Goal: Task Accomplishment & Management: Manage account settings

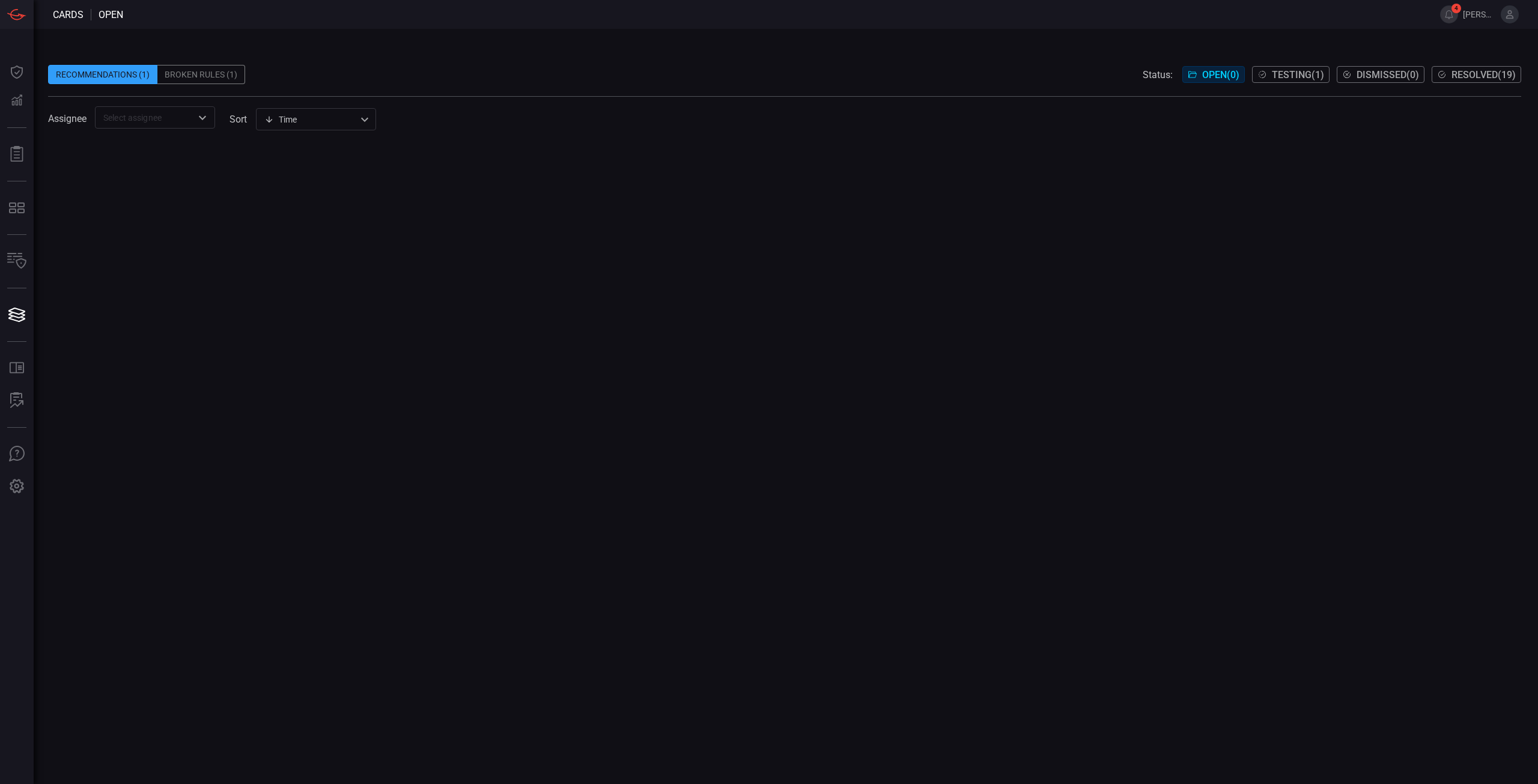
click at [401, 68] on div "Recommendations (1) Broken Rules (1) Status: Open ( 0 ) Testing ( 1 ) Dismissed…" at bounding box center [785, 74] width 1473 height 19
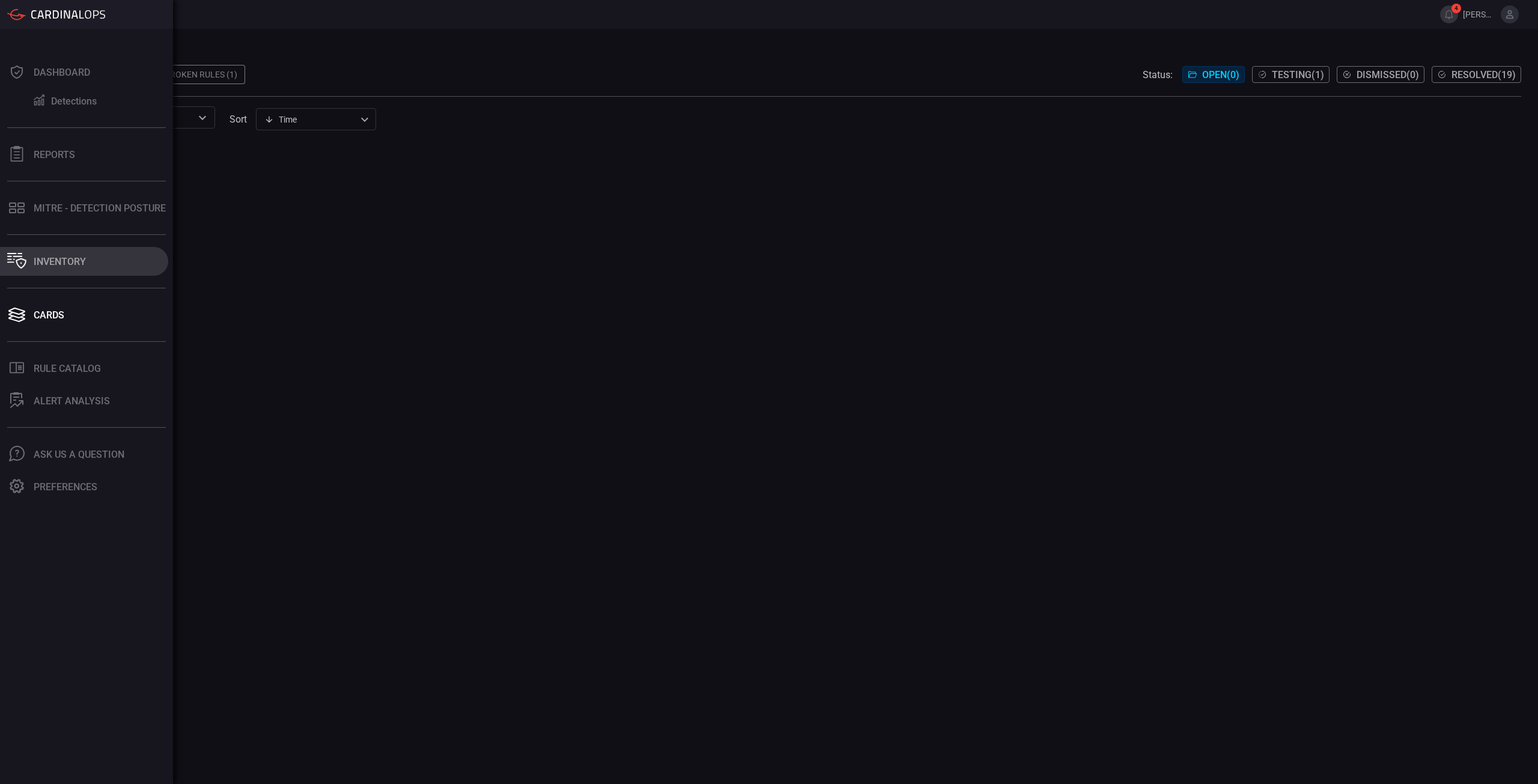
click at [11, 264] on icon at bounding box center [17, 261] width 19 height 16
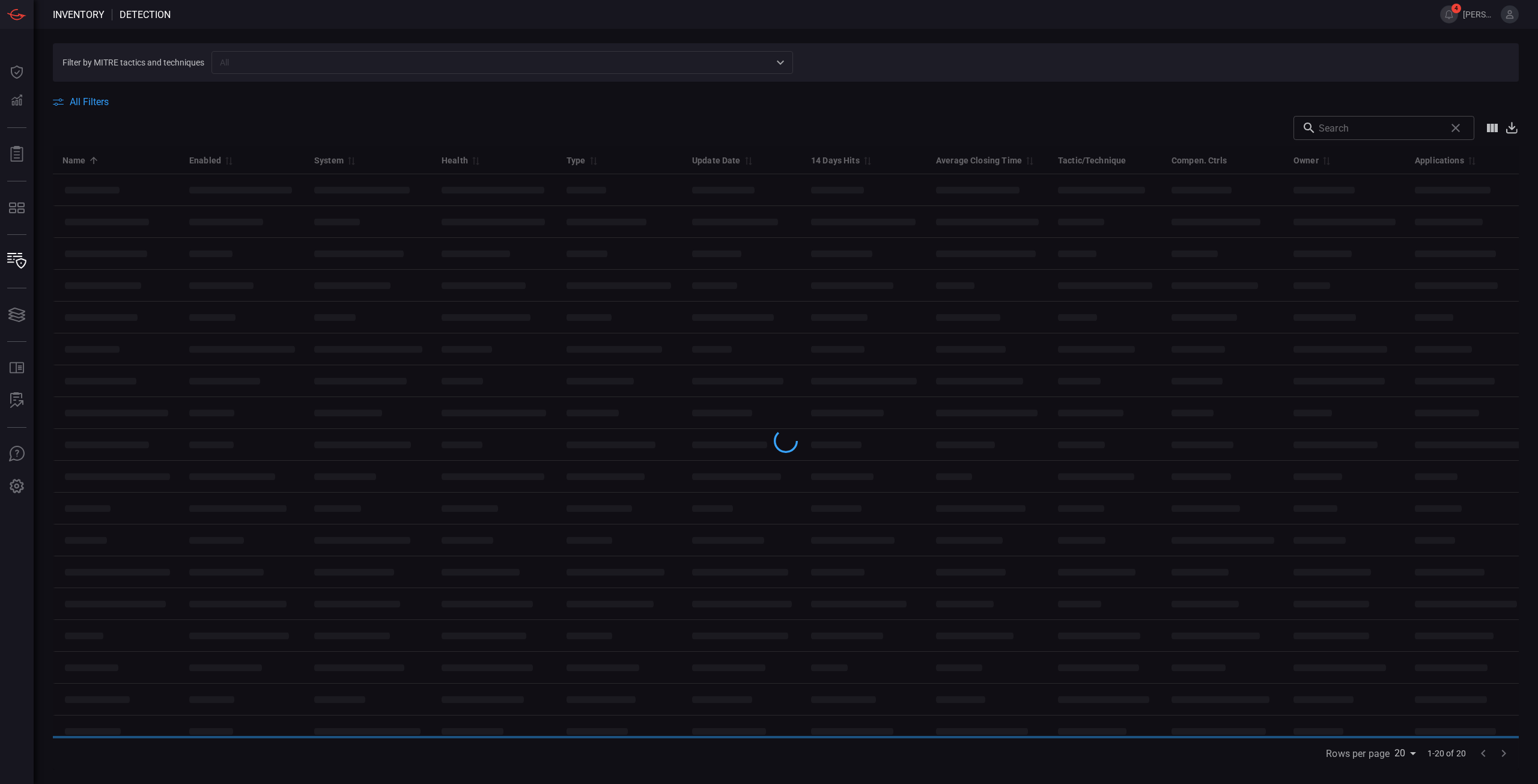
click at [78, 209] on div "Inventory Detection 4 [PERSON_NAME].[PERSON_NAME] Dashboard Dashboard Detection…" at bounding box center [769, 392] width 1538 height 784
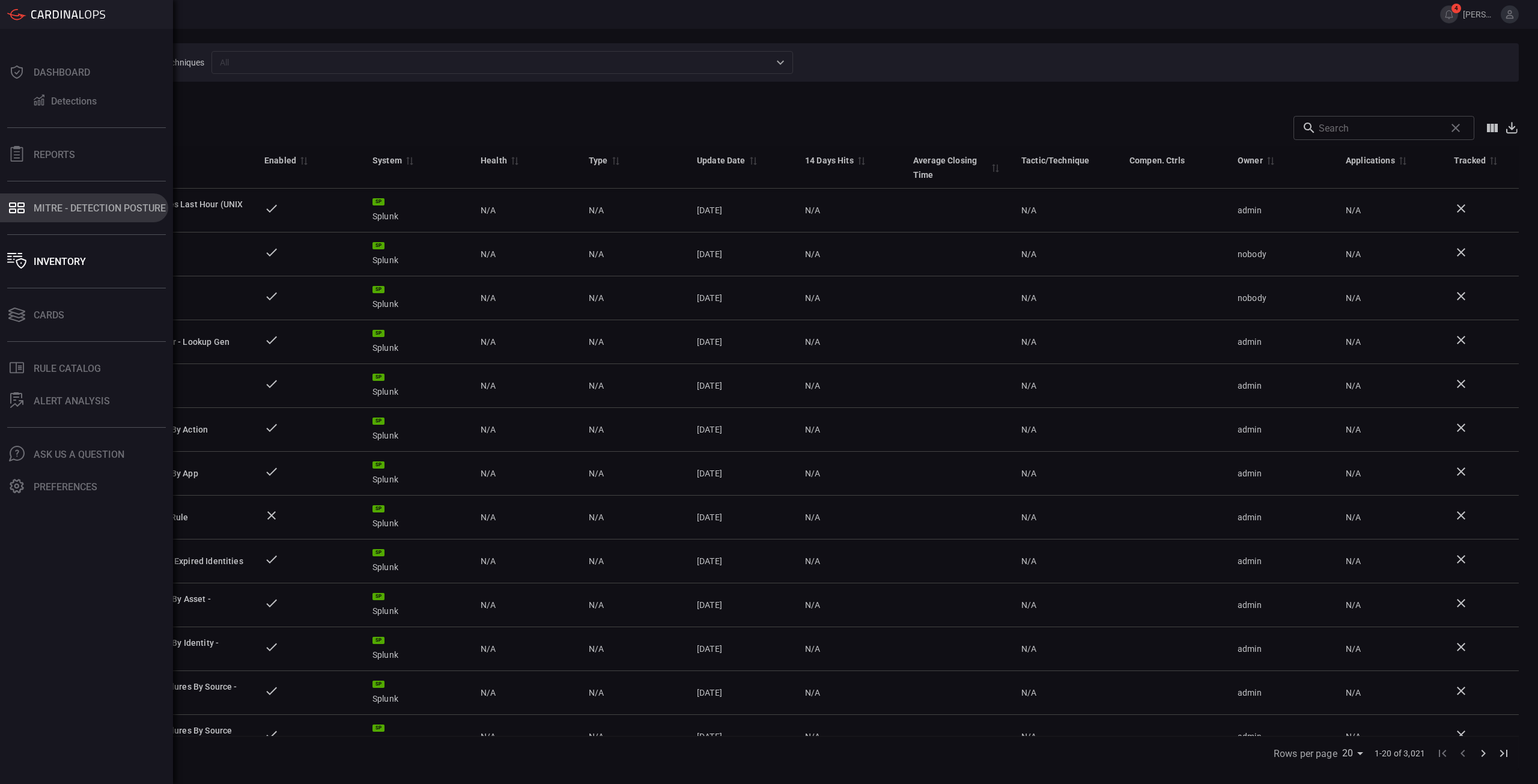
click at [15, 209] on icon at bounding box center [13, 211] width 8 height 5
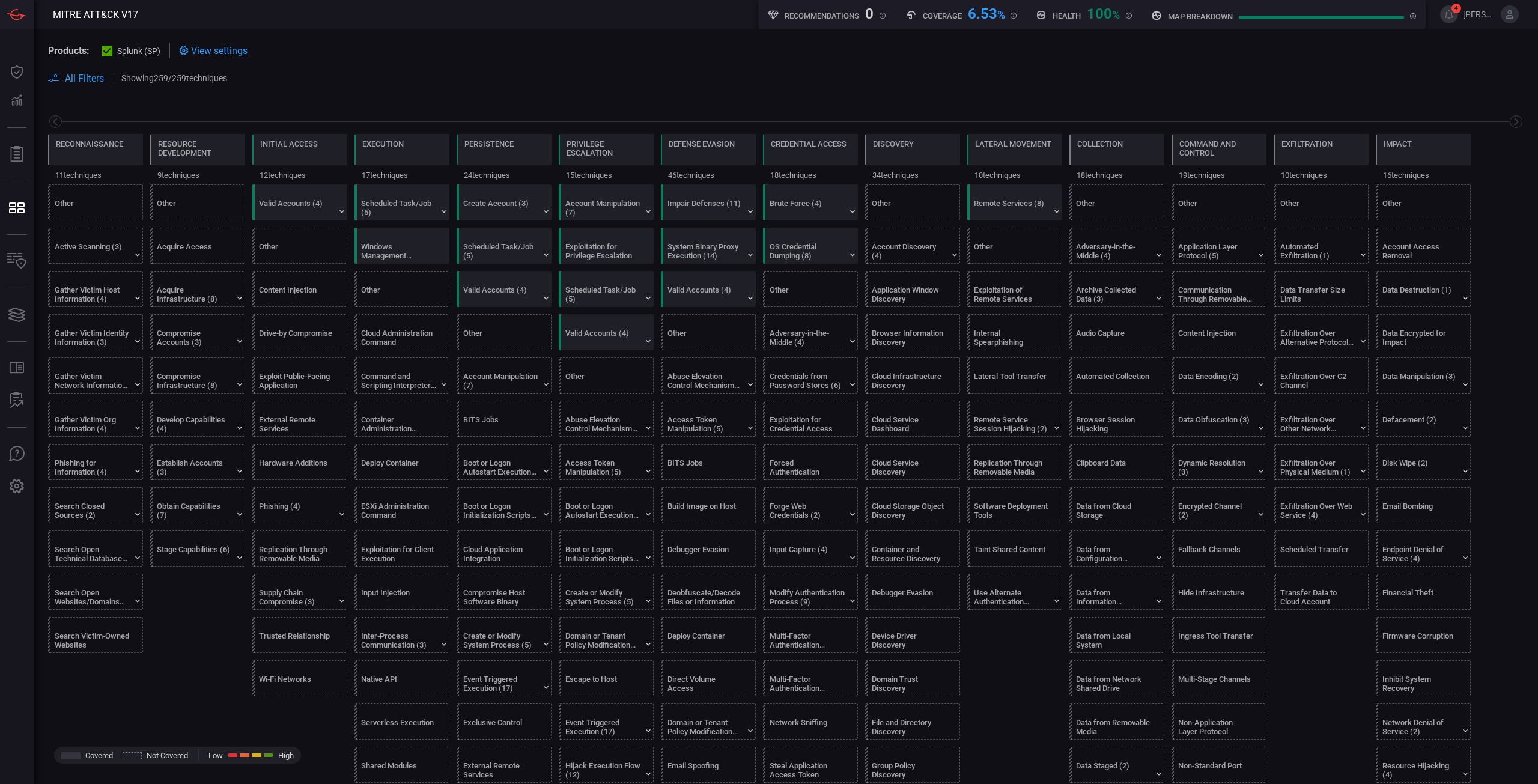
click at [527, 83] on span at bounding box center [880, 78] width 1287 height 14
click at [788, 76] on span at bounding box center [880, 78] width 1287 height 14
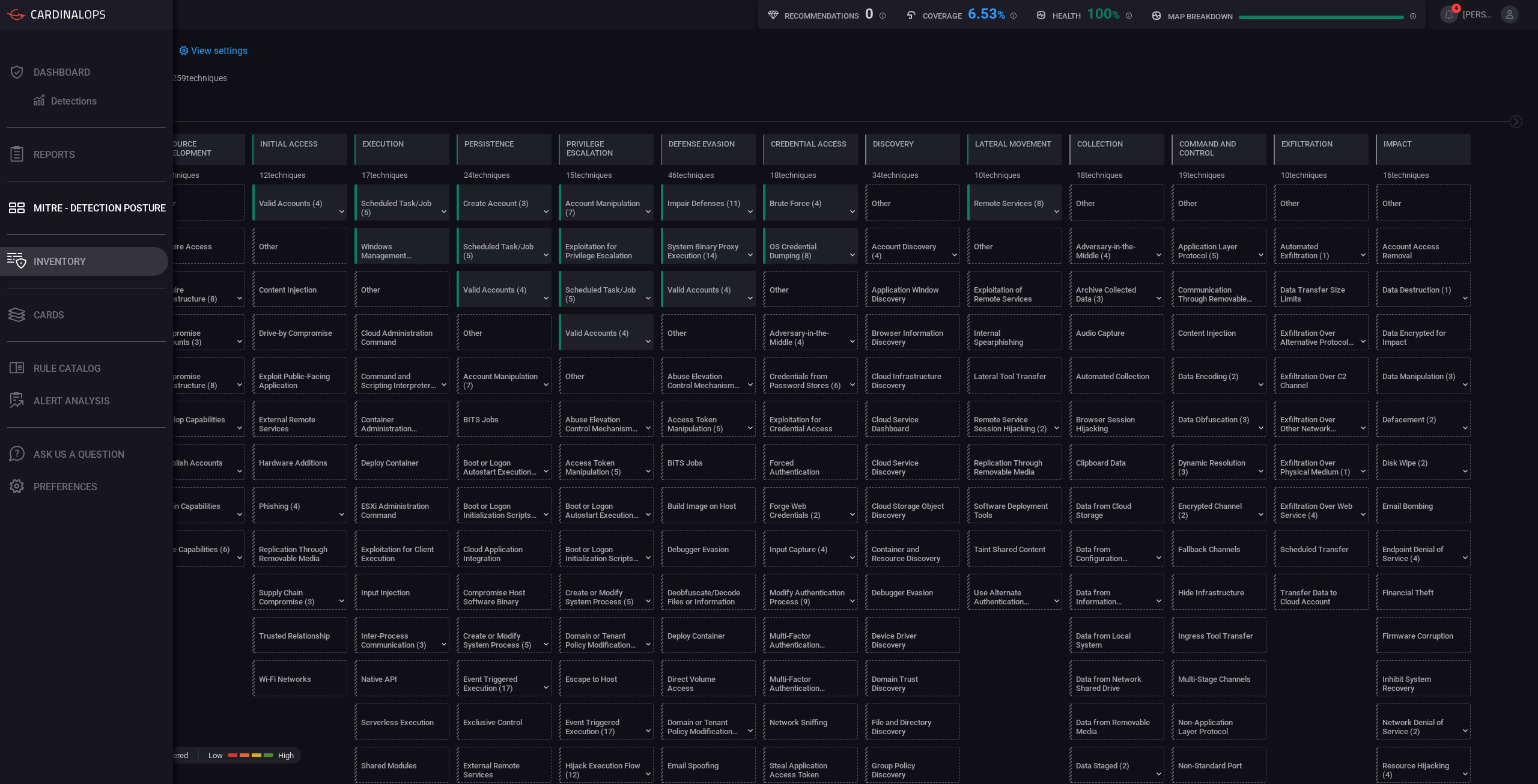
click at [18, 266] on icon at bounding box center [17, 261] width 19 height 16
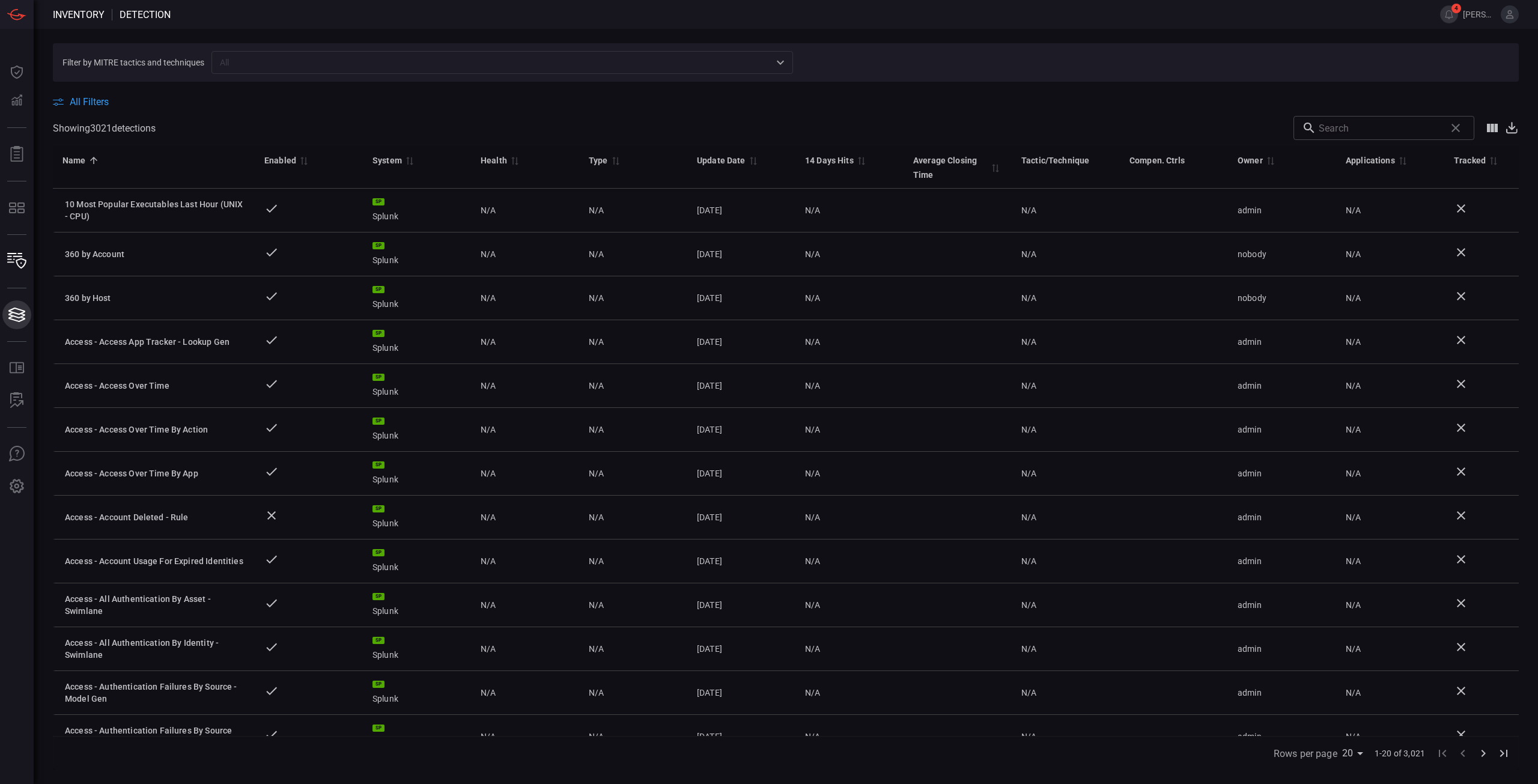
click at [16, 323] on button "Cards Cards" at bounding box center [17, 315] width 29 height 29
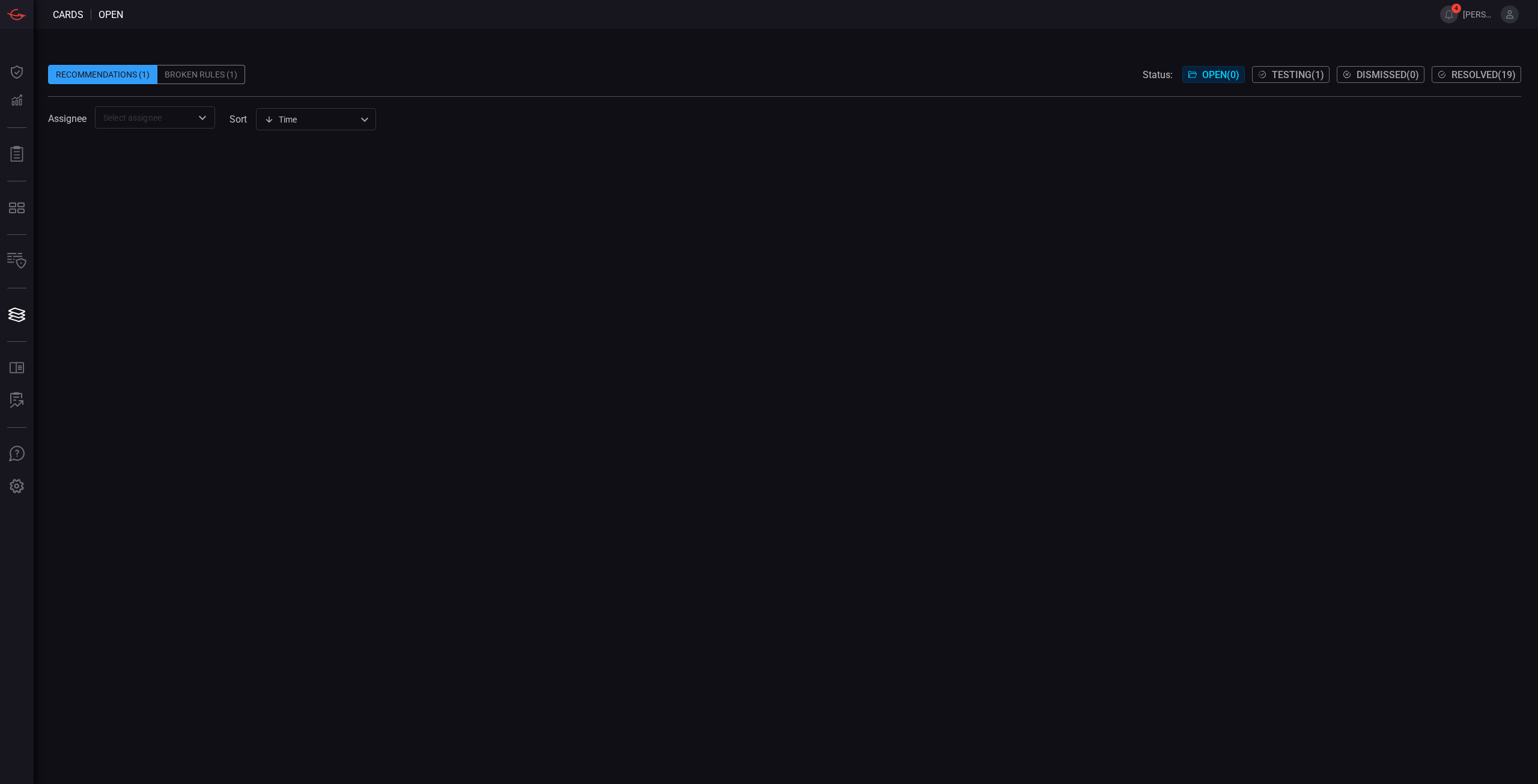
click at [117, 78] on div "Recommendations (1)" at bounding box center [103, 74] width 109 height 19
click at [195, 70] on div "Broken Rules (1)" at bounding box center [201, 74] width 88 height 19
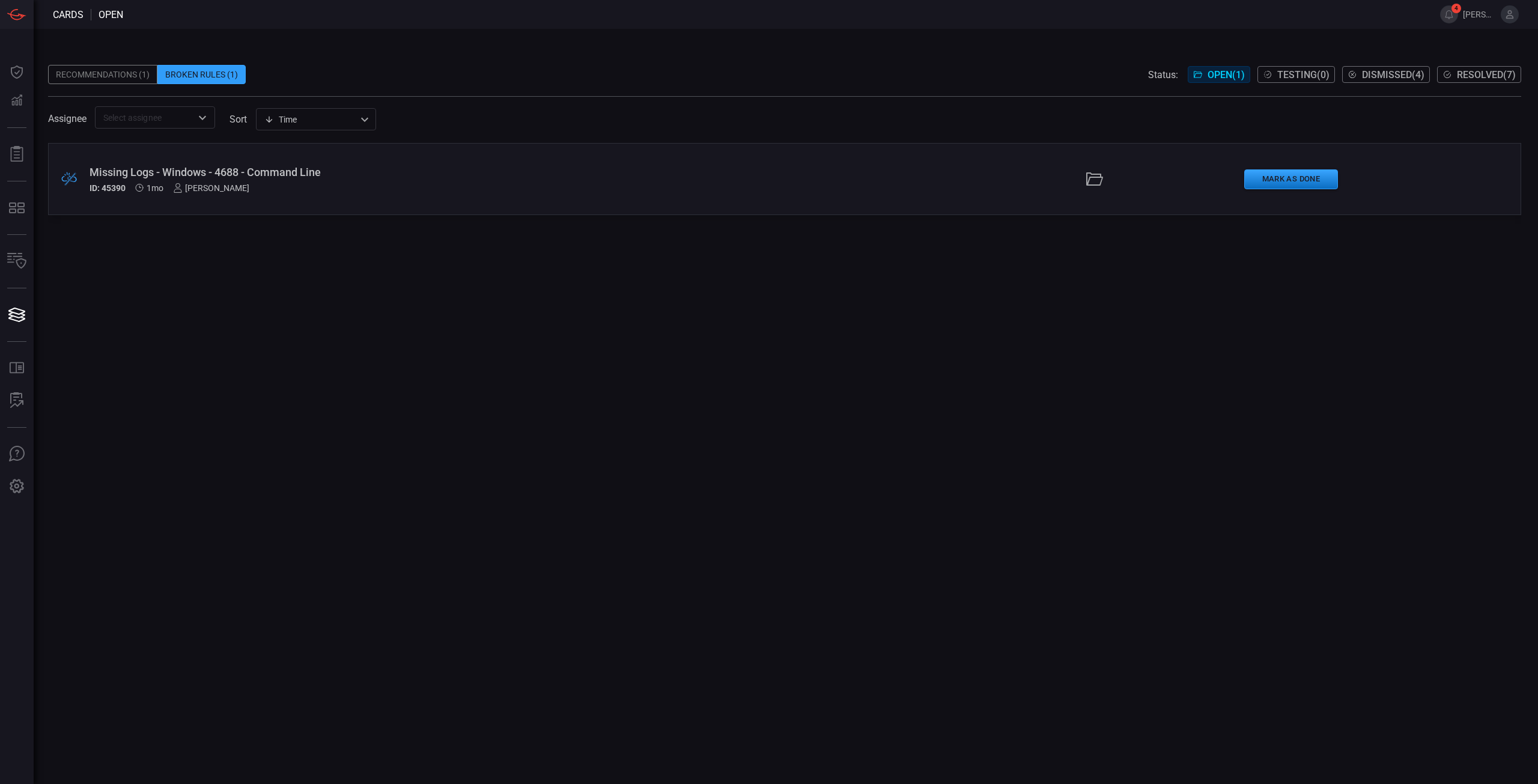
click at [119, 76] on div "Recommendations (1)" at bounding box center [103, 74] width 109 height 19
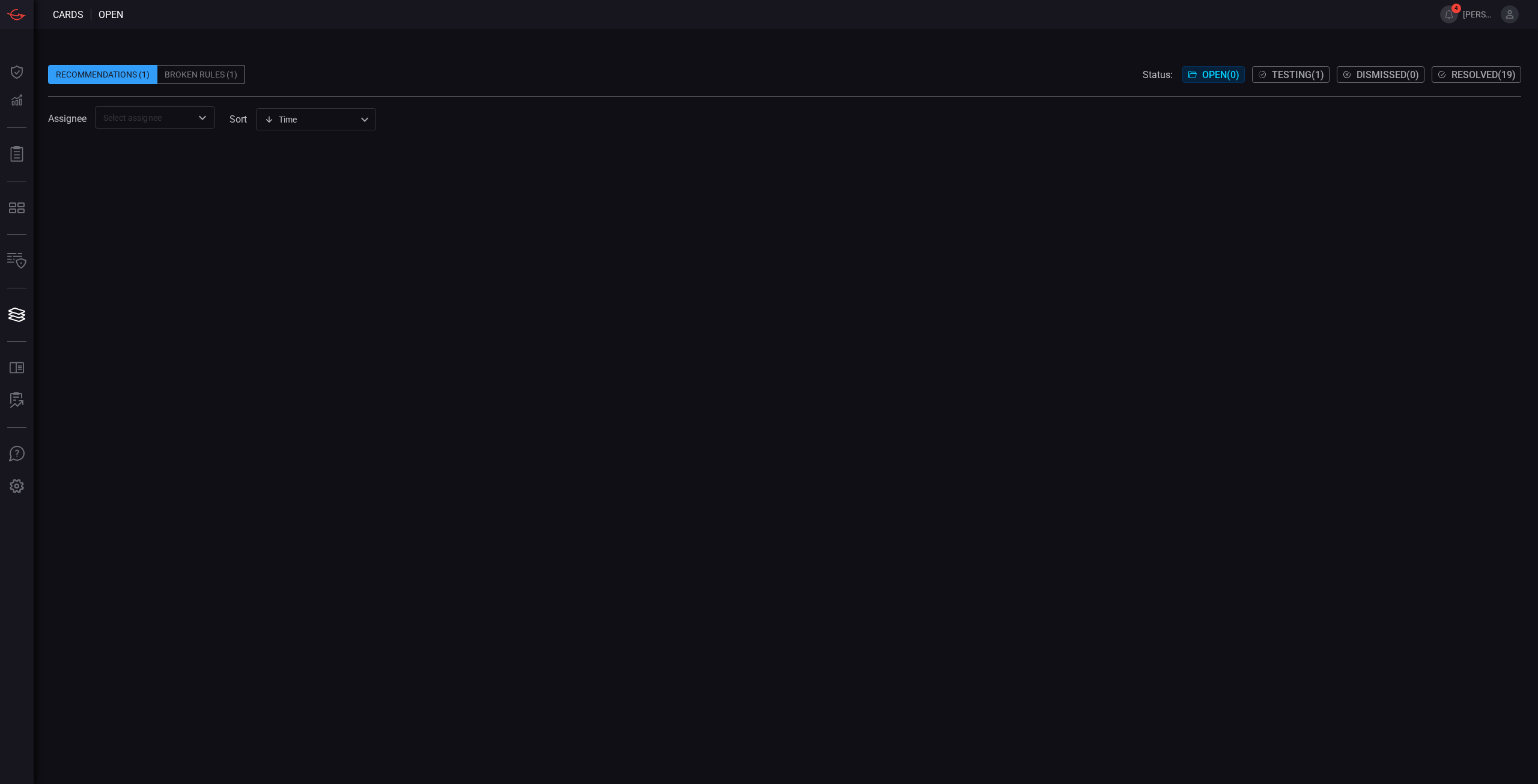
click at [1285, 72] on span "Testing ( 1 )" at bounding box center [1299, 75] width 53 height 11
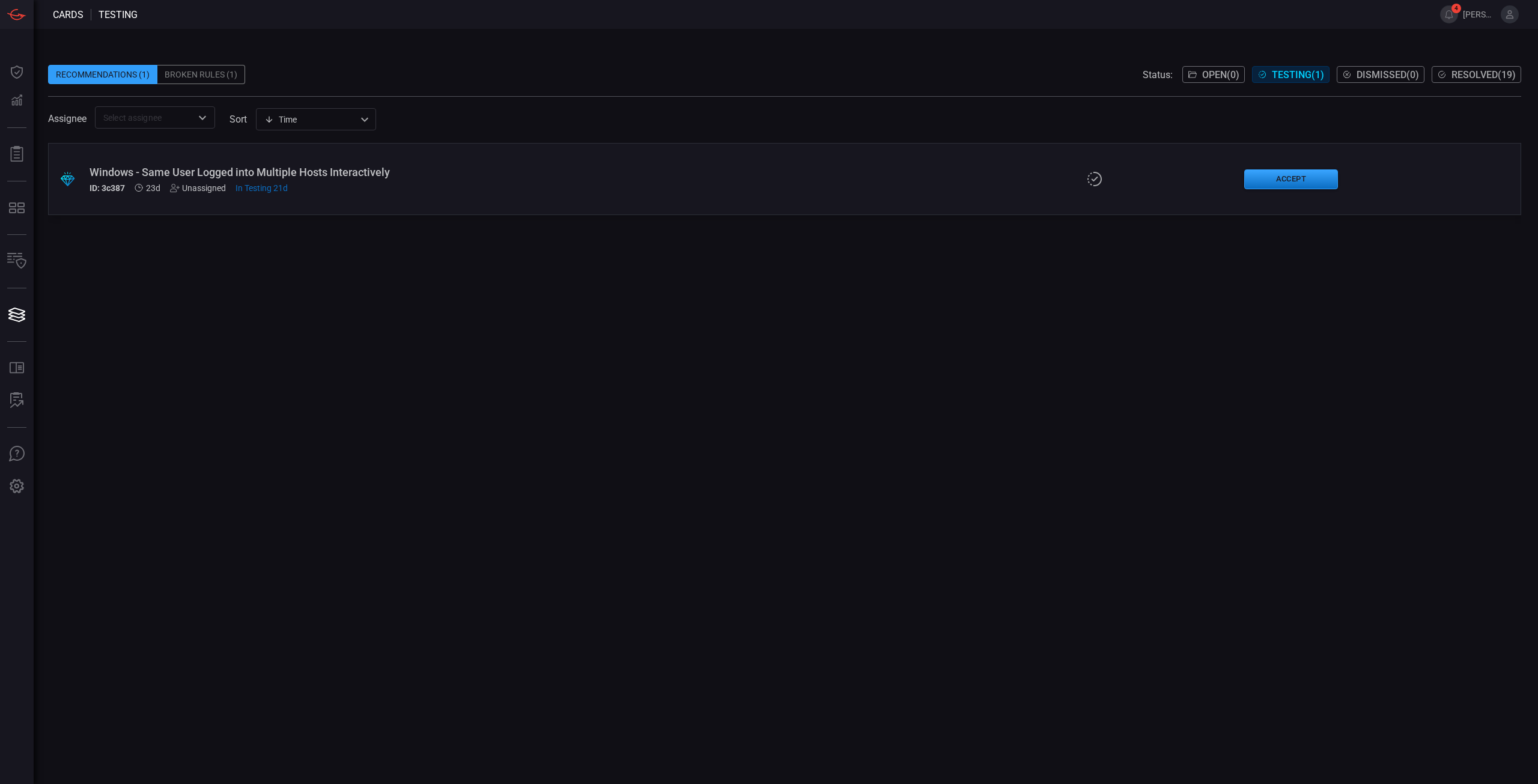
click at [234, 172] on div "Windows - Same User Logged into Multiple Hosts Interactively" at bounding box center [376, 172] width 574 height 13
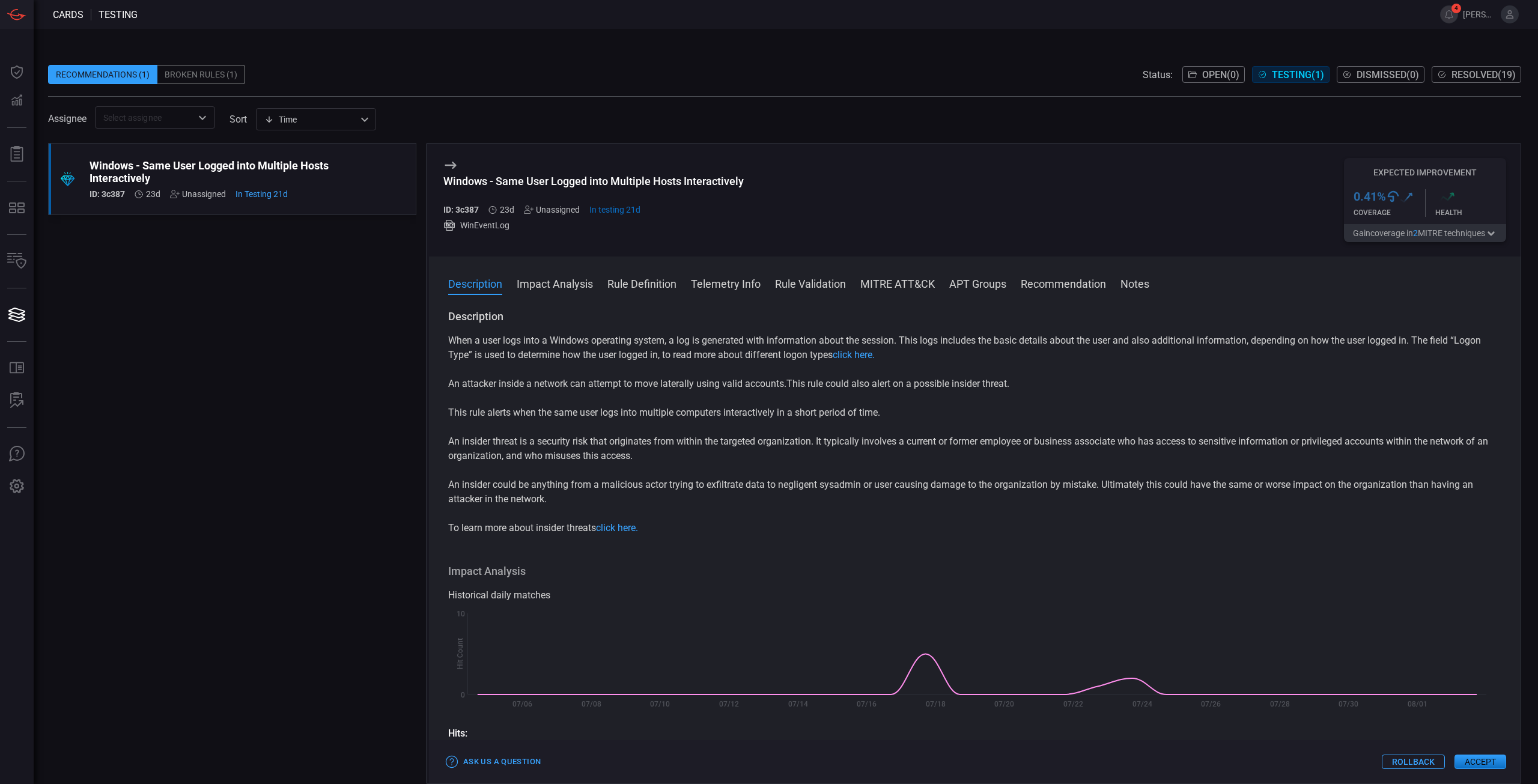
click at [572, 286] on button "Impact Analysis" at bounding box center [555, 283] width 76 height 14
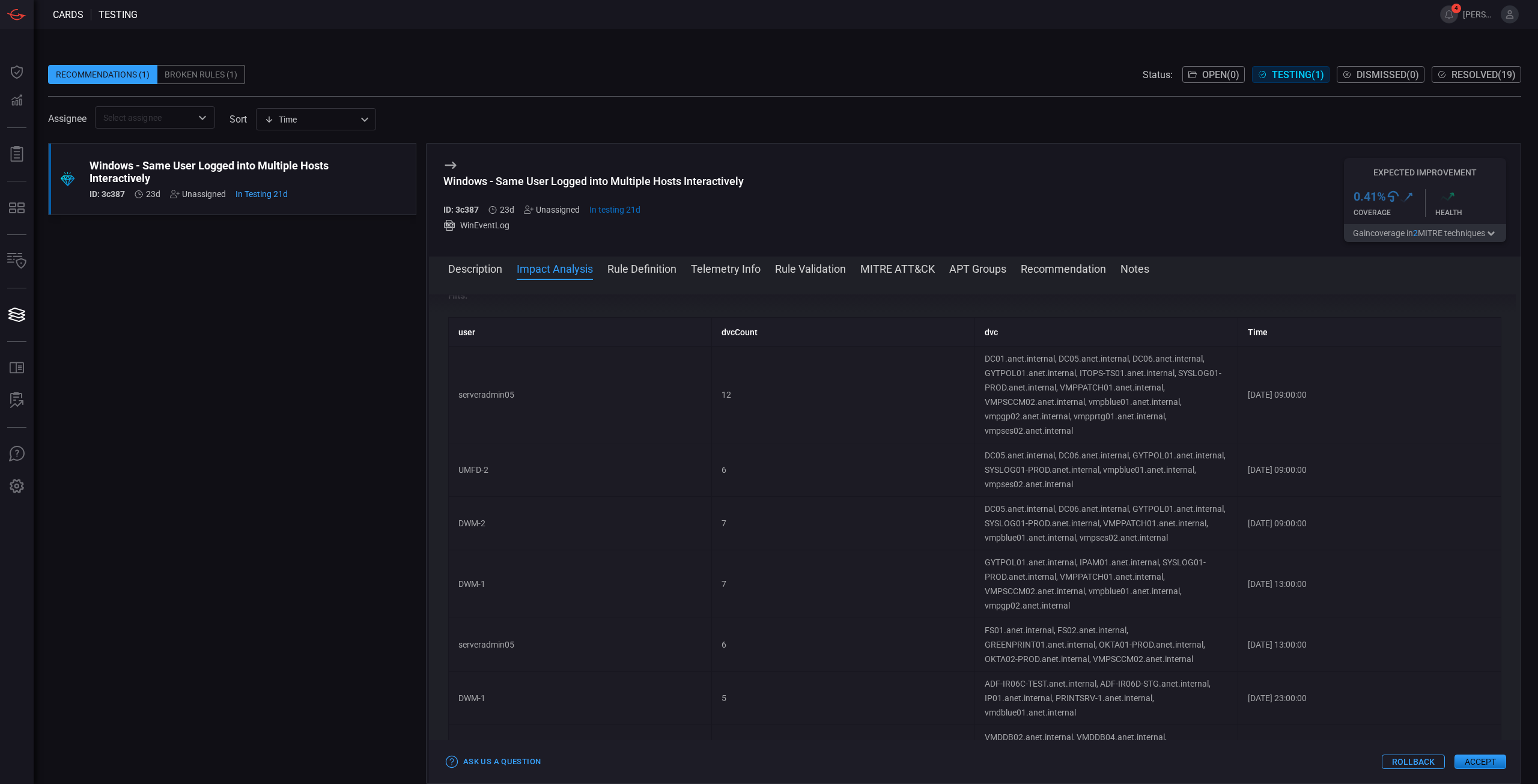
scroll to position [363, 0]
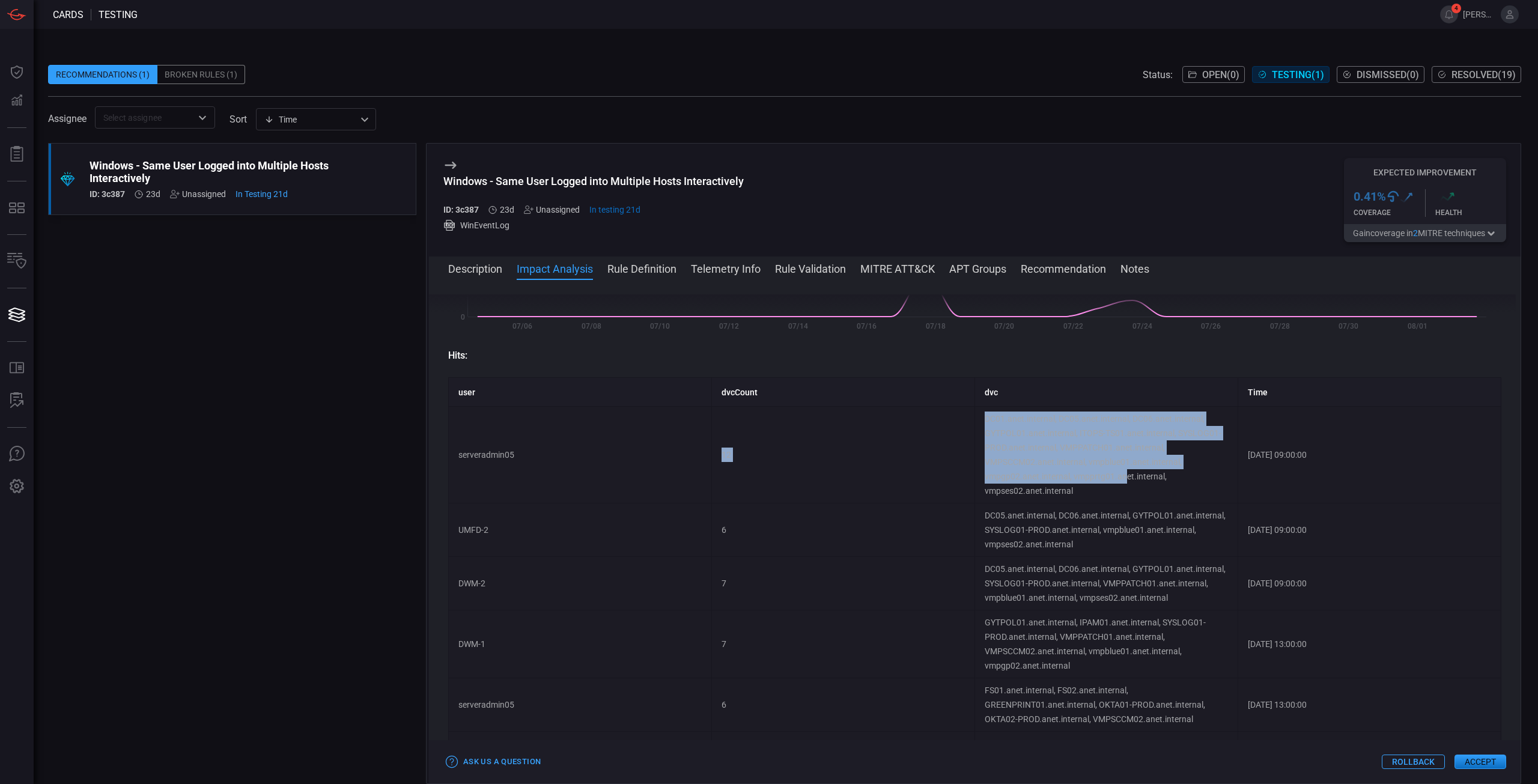
drag, startPoint x: 835, startPoint y: 450, endPoint x: 1120, endPoint y: 472, distance: 285.8
click at [1120, 472] on tr "serveradmin05 12 DC01.anet.internal, DC05.anet.internal, DC06.anet.internal, GY…" at bounding box center [975, 455] width 1053 height 97
click at [1120, 472] on td "DC01.anet.internal, DC05.anet.internal, DC06.anet.internal, GYTPOL01.anet.inter…" at bounding box center [1107, 455] width 263 height 97
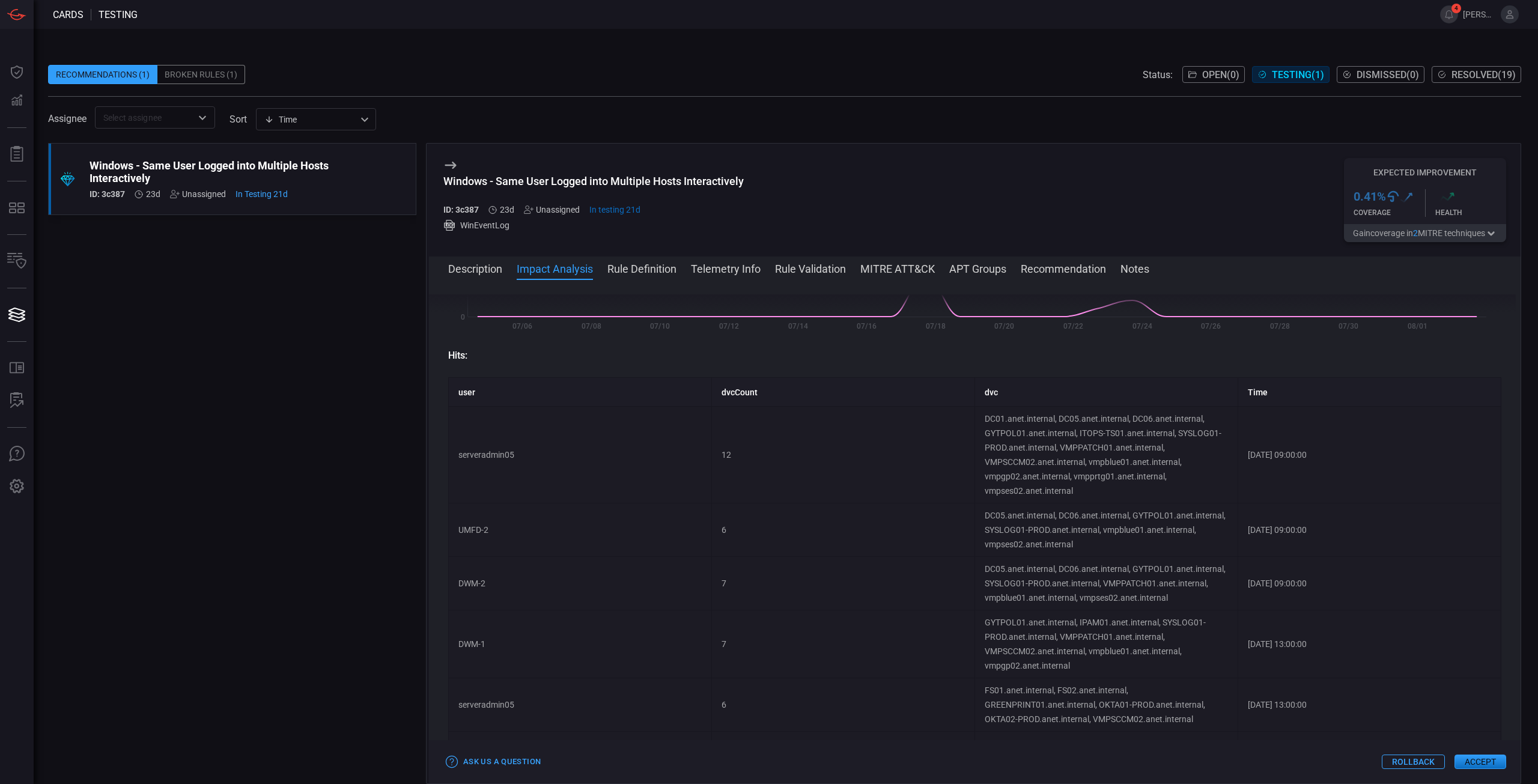
scroll to position [543, 0]
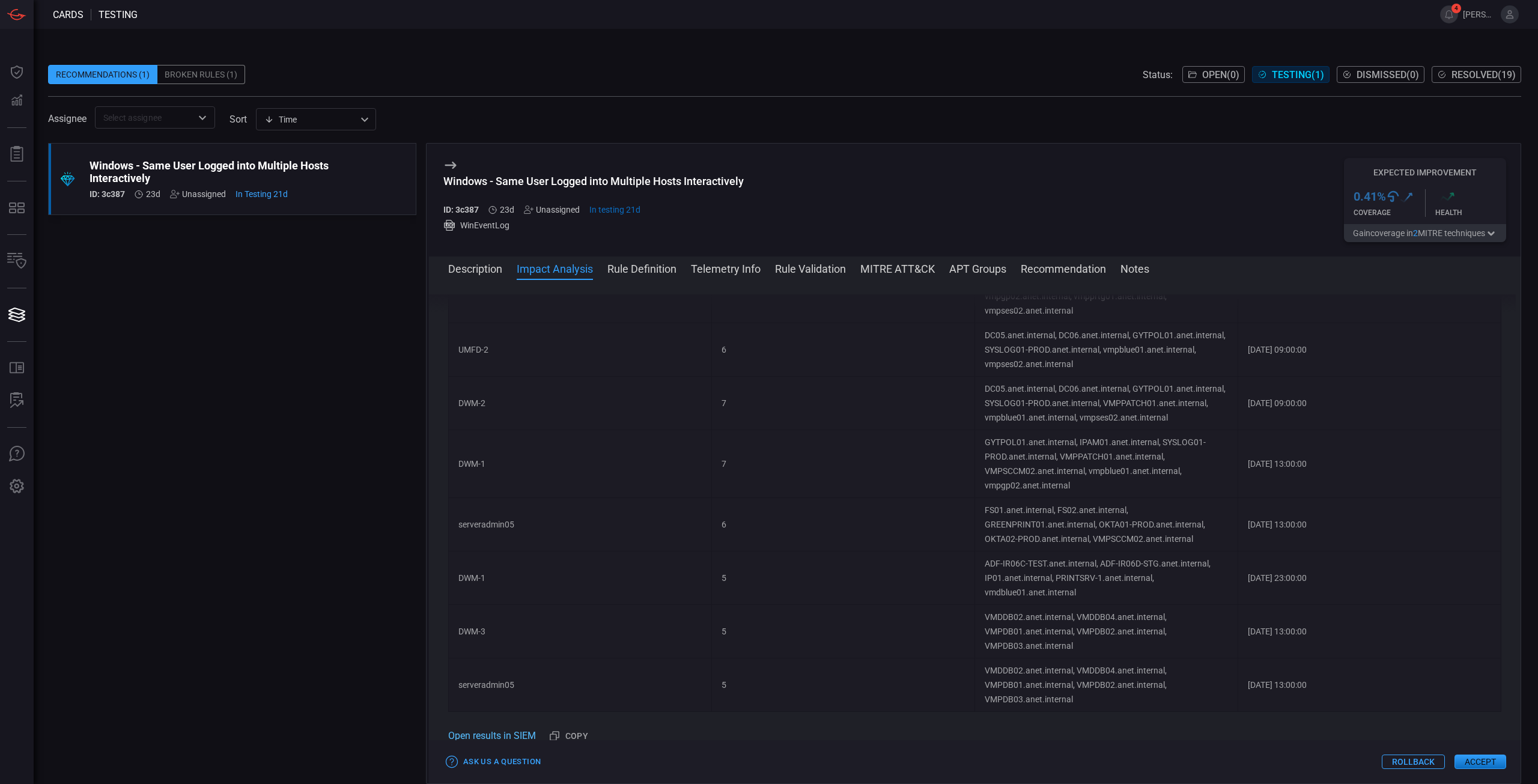
click at [517, 737] on link "Open results in SIEM" at bounding box center [492, 736] width 88 height 14
click at [316, 531] on div ".suggested_cards_icon{fill:url(#suggested_cards_icon);} Windows - Same User Log…" at bounding box center [232, 463] width 368 height 641
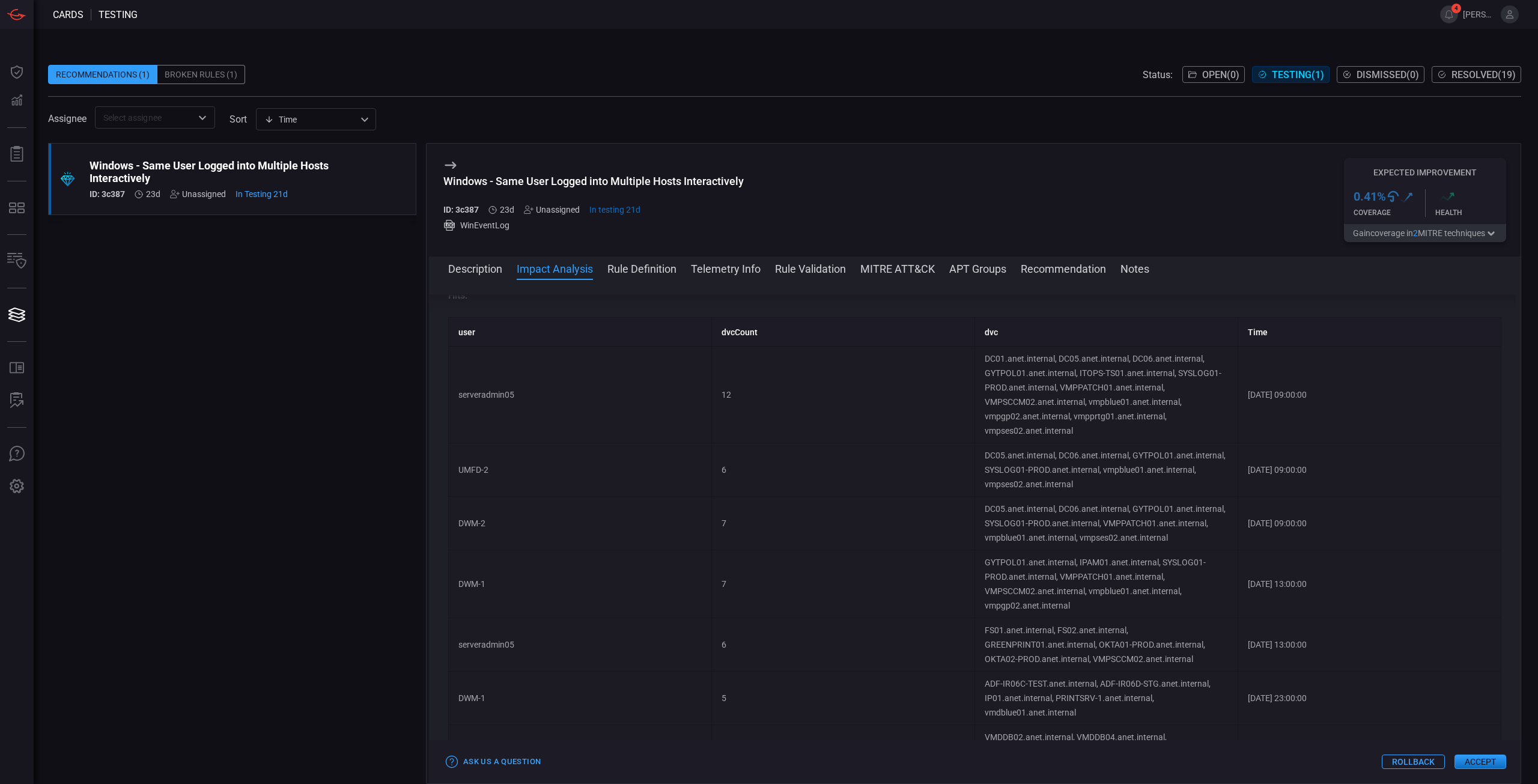
scroll to position [303, 0]
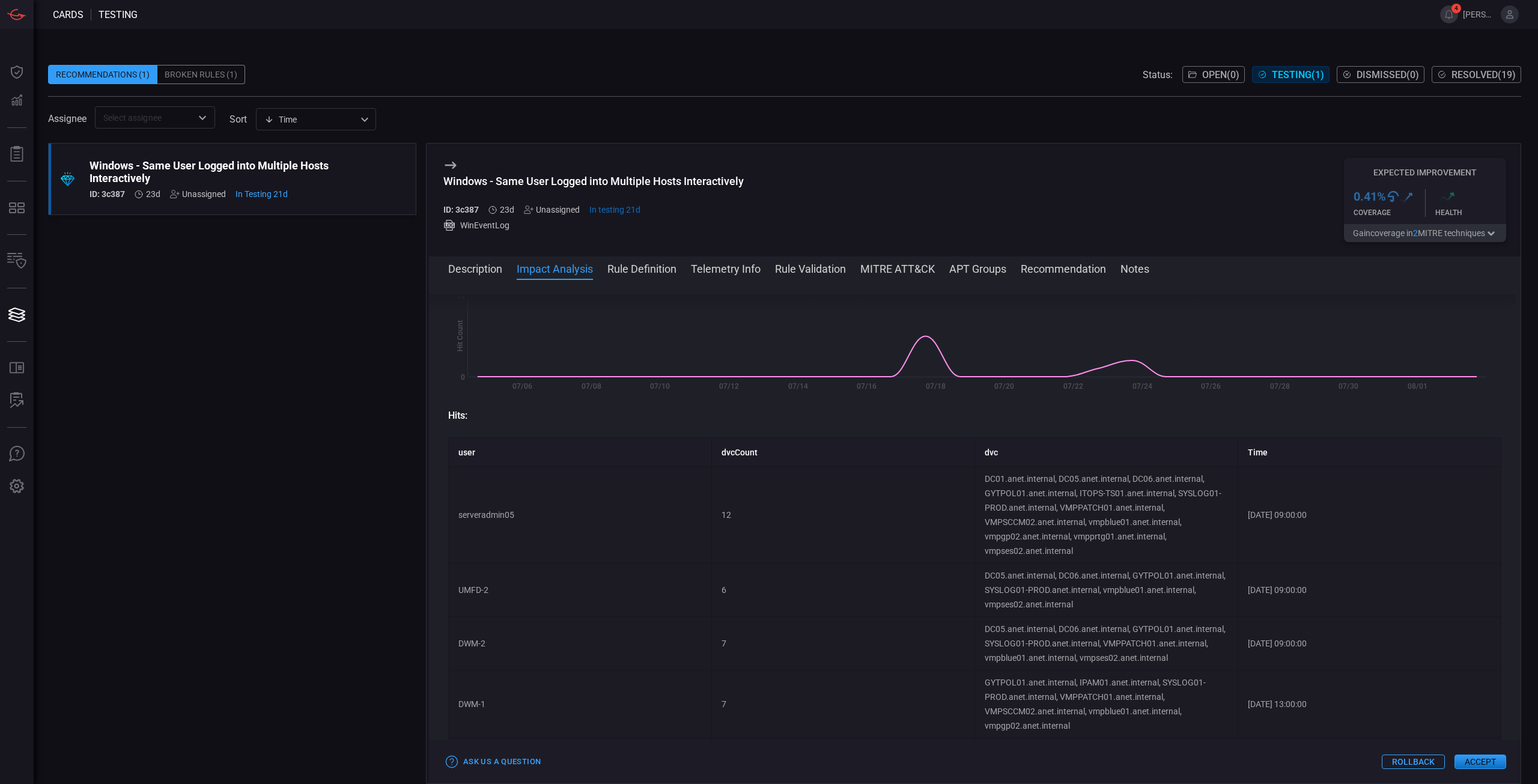
click at [540, 181] on div "Windows - Same User Logged into Multiple Hosts Interactively" at bounding box center [593, 181] width 301 height 13
click at [1489, 767] on button "Accept" at bounding box center [1480, 761] width 52 height 14
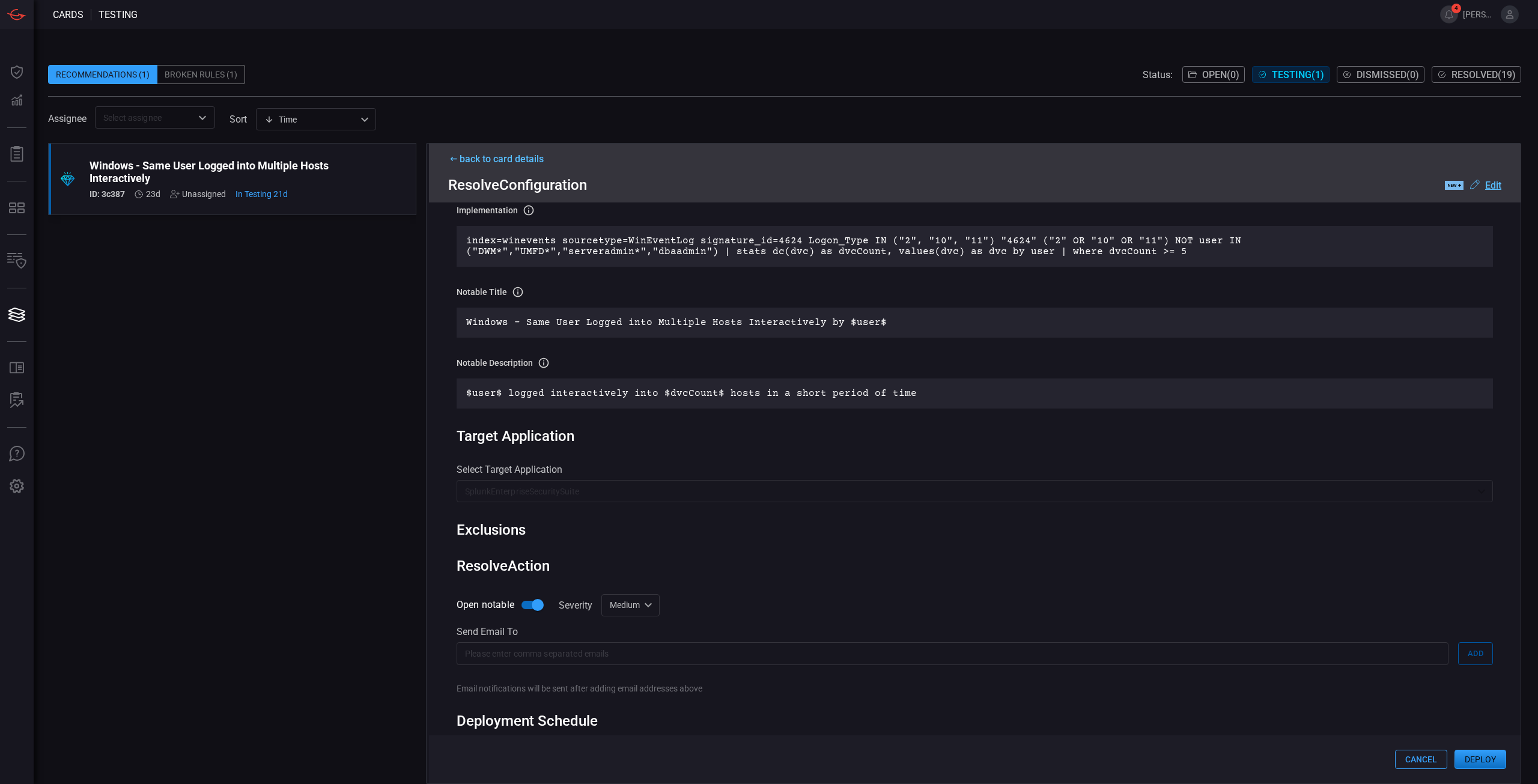
scroll to position [0, 0]
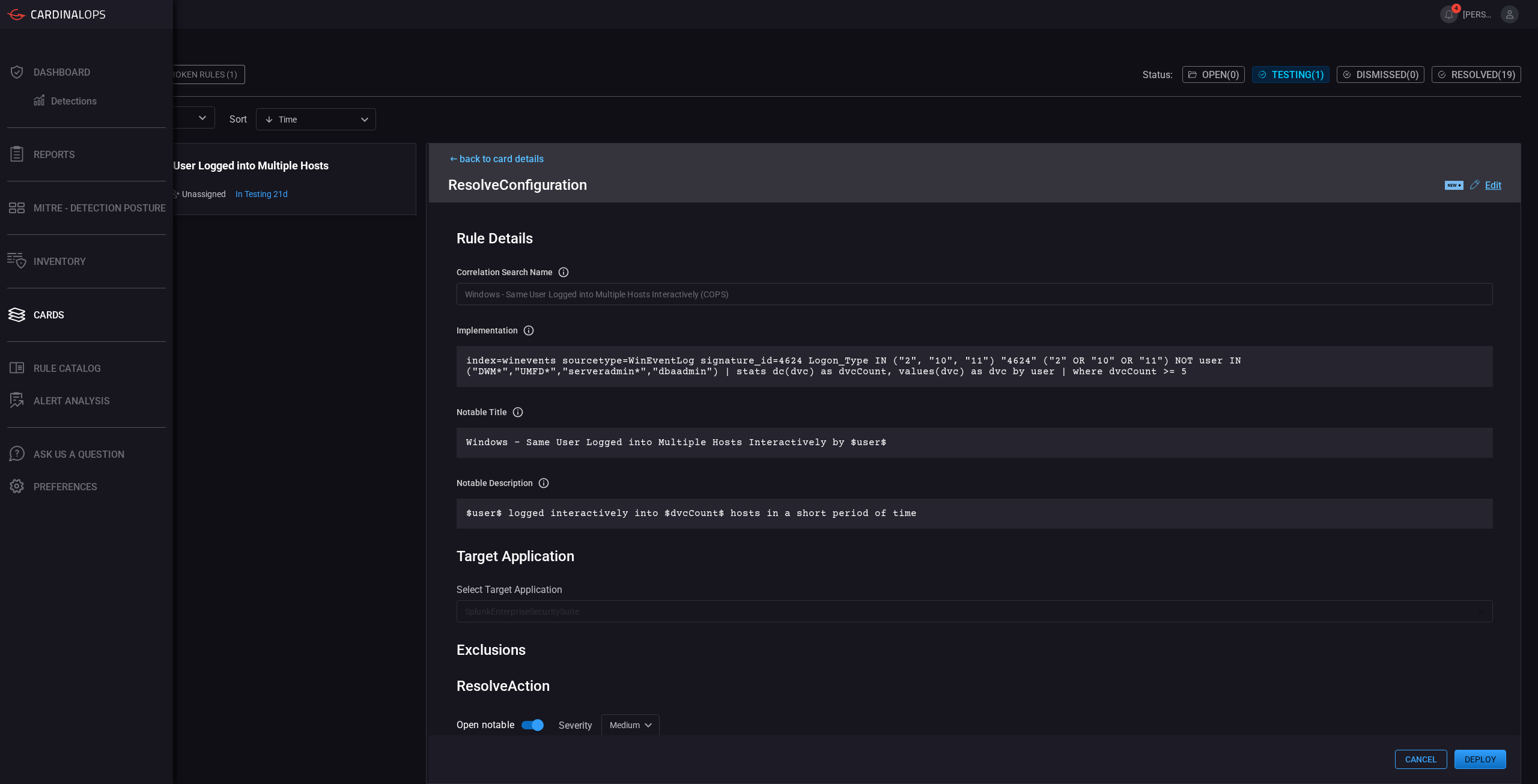
click at [668, 651] on div "Exclusions" at bounding box center [975, 650] width 1037 height 17
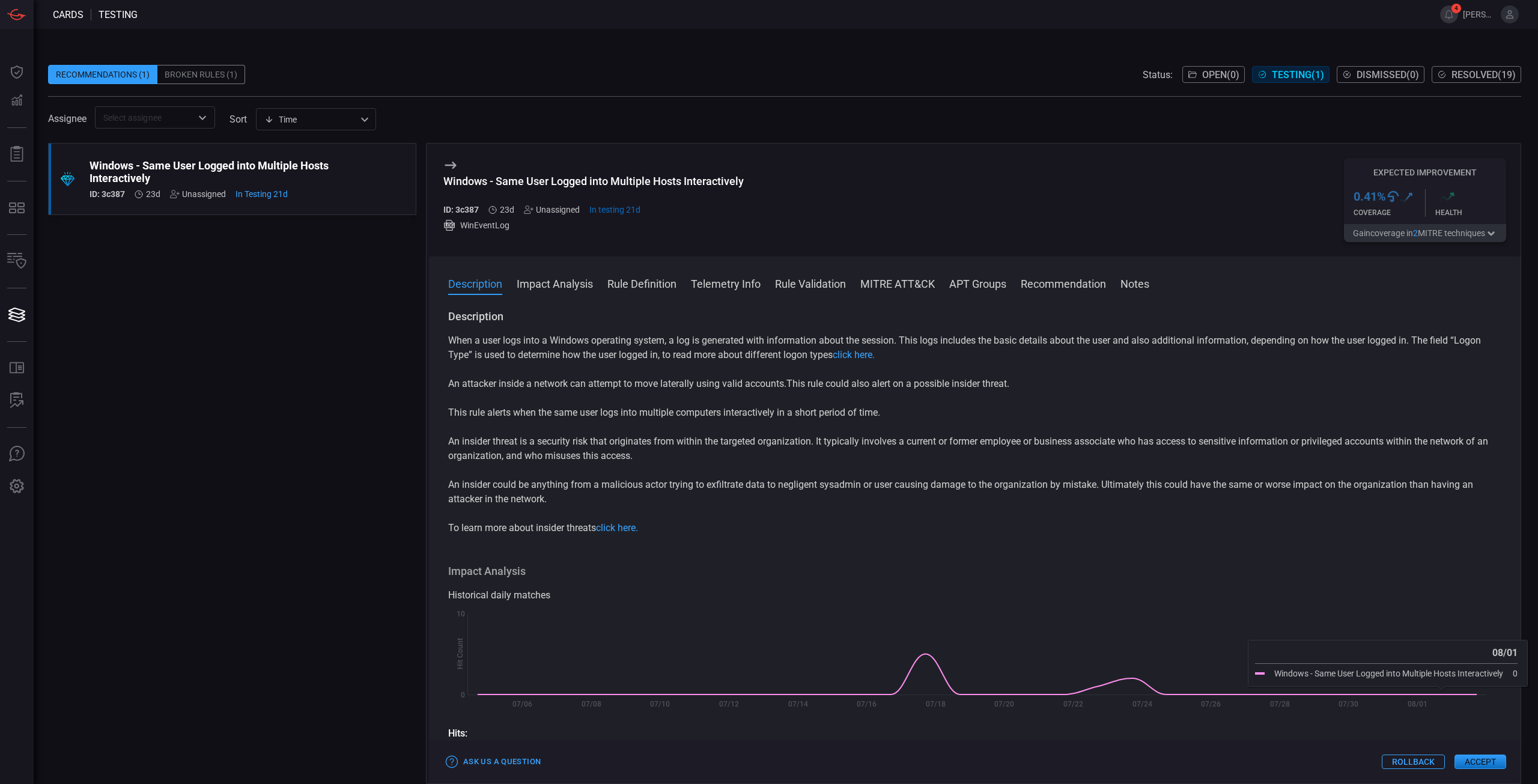
click at [1478, 763] on button "Accept" at bounding box center [1480, 761] width 52 height 14
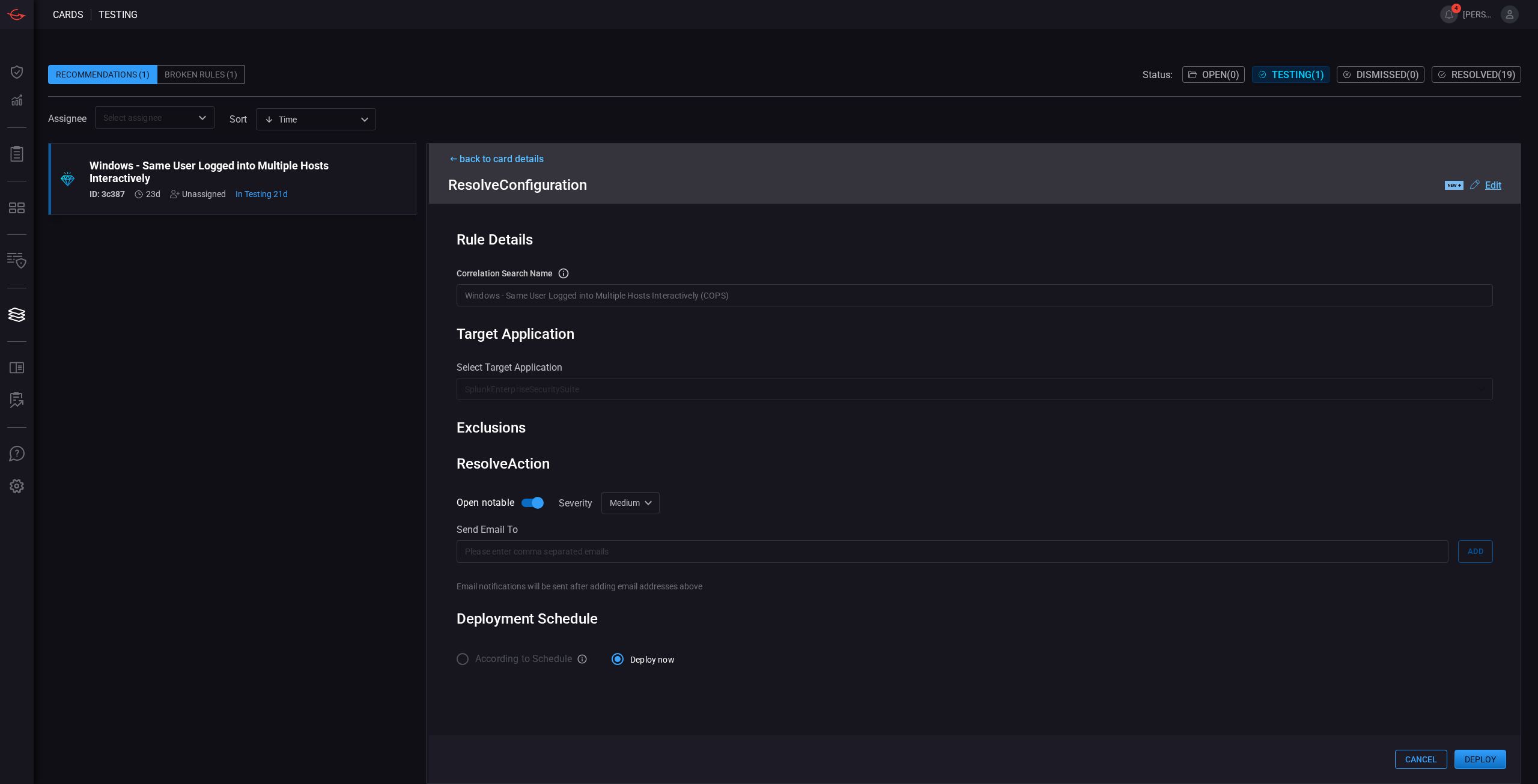
click at [1480, 763] on button "Deploy" at bounding box center [1480, 759] width 52 height 19
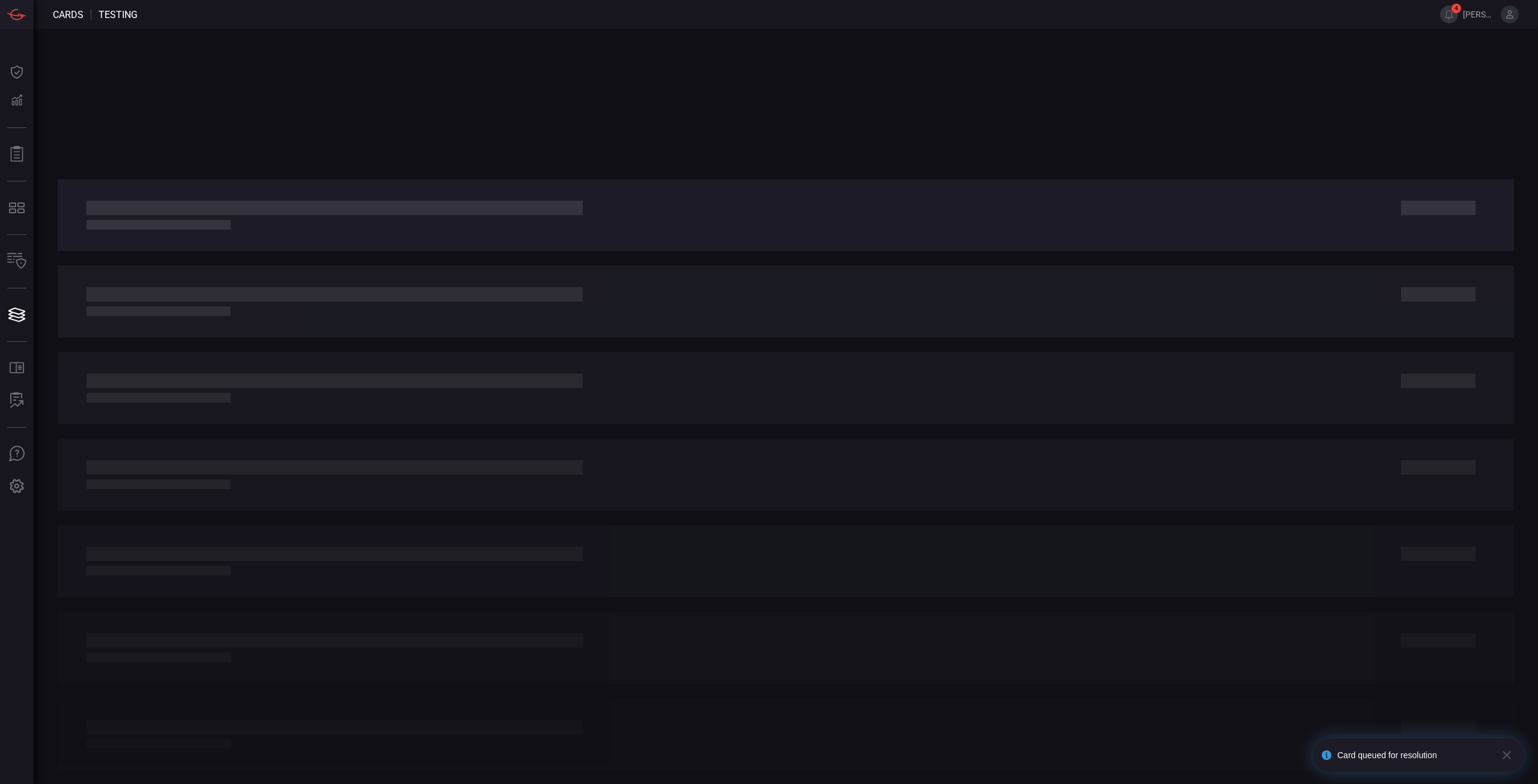
drag, startPoint x: 610, startPoint y: 384, endPoint x: 716, endPoint y: 424, distance: 113.3
drag, startPoint x: 716, startPoint y: 424, endPoint x: 518, endPoint y: 287, distance: 240.8
click at [716, 424] on div at bounding box center [786, 406] width 1504 height 755
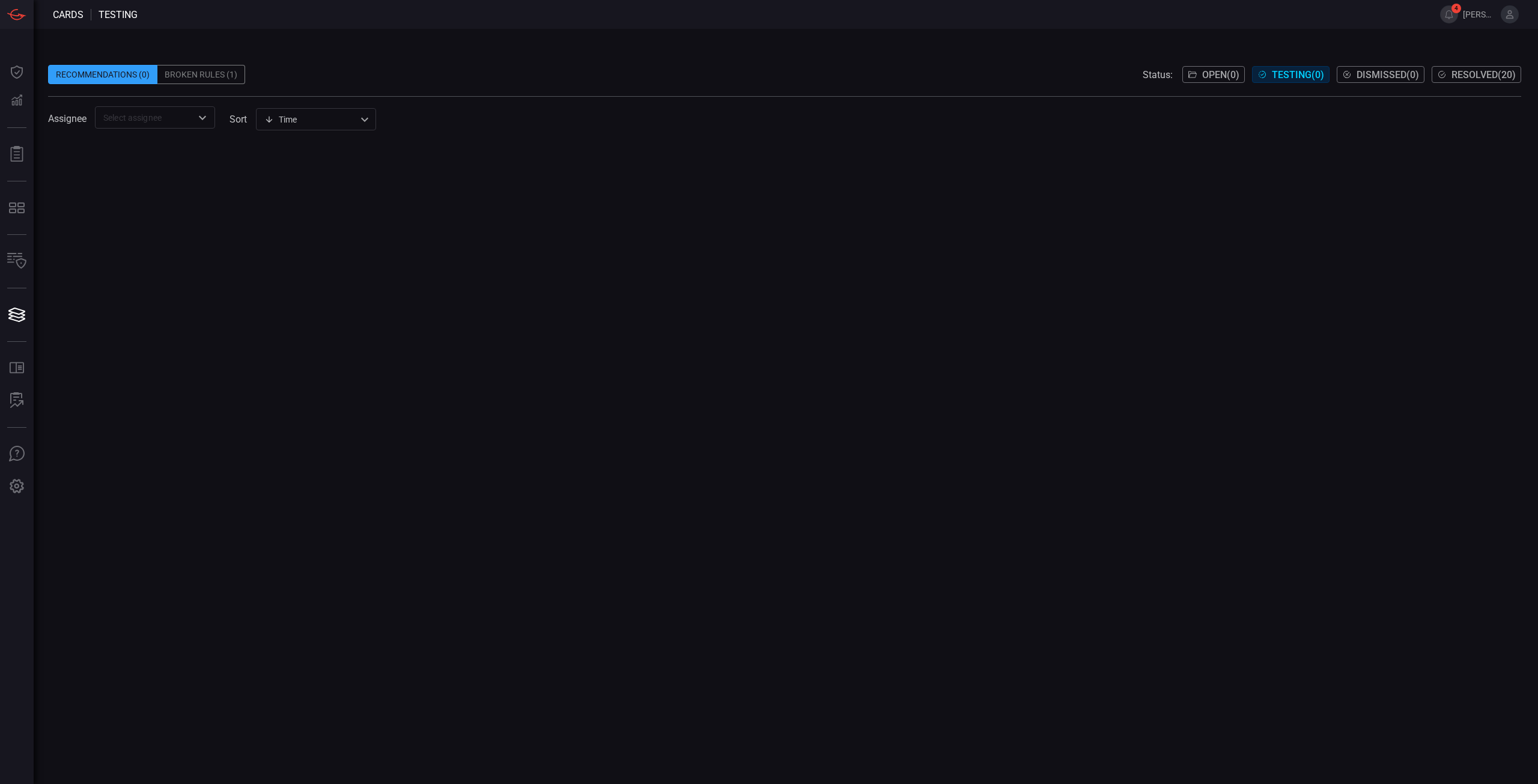
click at [388, 220] on div at bounding box center [785, 463] width 1473 height 641
click at [188, 80] on div "Broken Rules (1)" at bounding box center [201, 74] width 88 height 19
click at [1229, 79] on span "Open ( 1 )" at bounding box center [1227, 75] width 38 height 11
